Goal: Check status: Check status

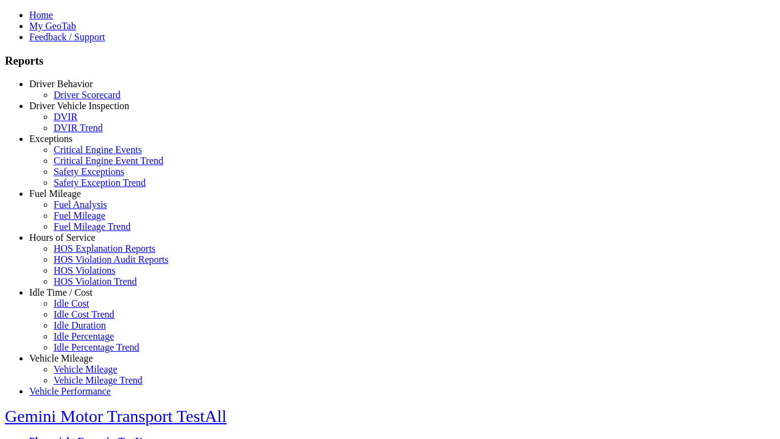
click at [70, 243] on link "Hours of Service" at bounding box center [62, 237] width 66 height 10
click at [79, 254] on link "HOS Explanation Reports" at bounding box center [105, 248] width 102 height 10
type input "**********"
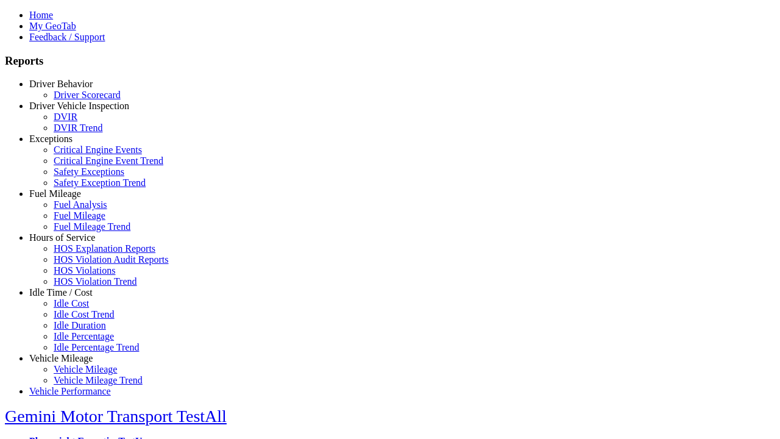
type input "*********"
